Goal: Register for event/course

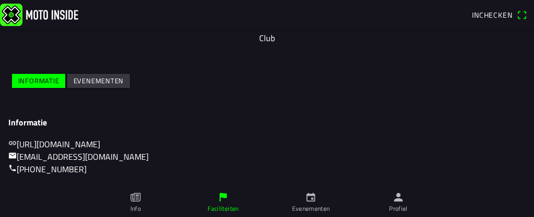
scroll to position [104, 0]
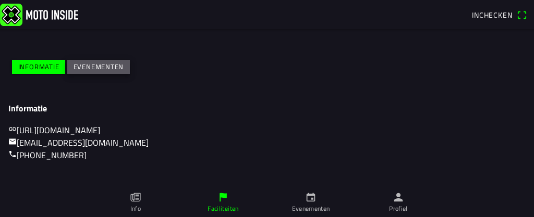
click at [0, 0] on slot "Evenementen" at bounding box center [0, 0] width 0 height 0
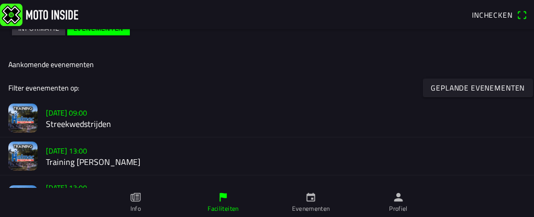
scroll to position [156, 0]
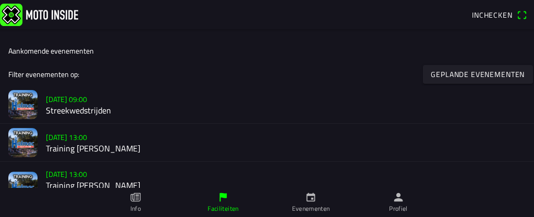
click at [83, 112] on h2 "Streekwedstrijden" at bounding box center [286, 111] width 480 height 10
